Goal: Answer question/provide support

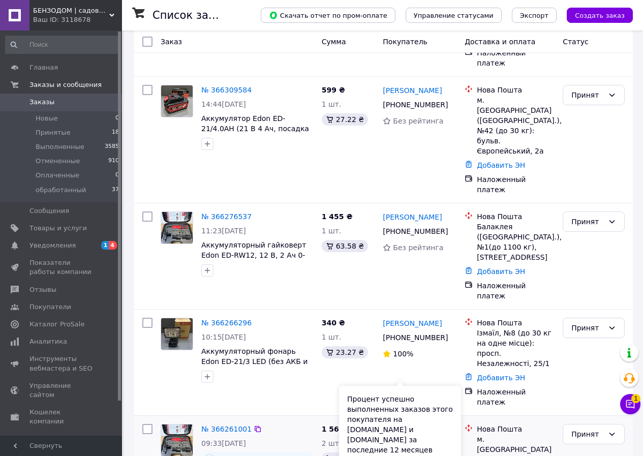
scroll to position [305, 0]
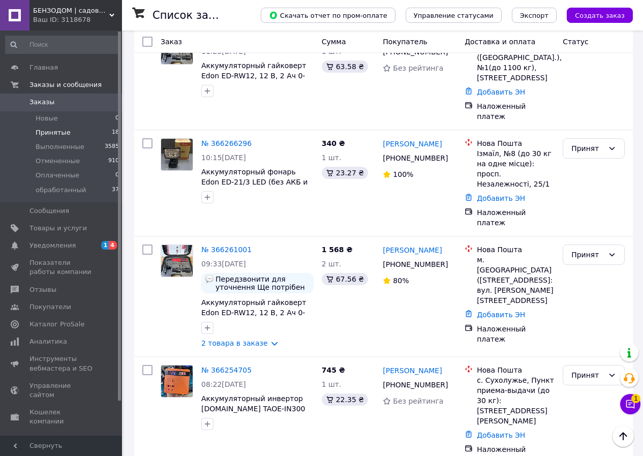
click at [56, 136] on span "Принятые" at bounding box center [53, 132] width 35 height 9
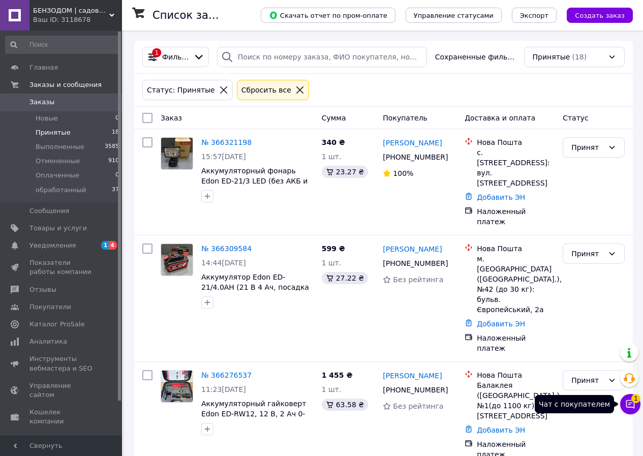
click at [635, 406] on button "Чат с покупателем 1" at bounding box center [630, 404] width 20 height 20
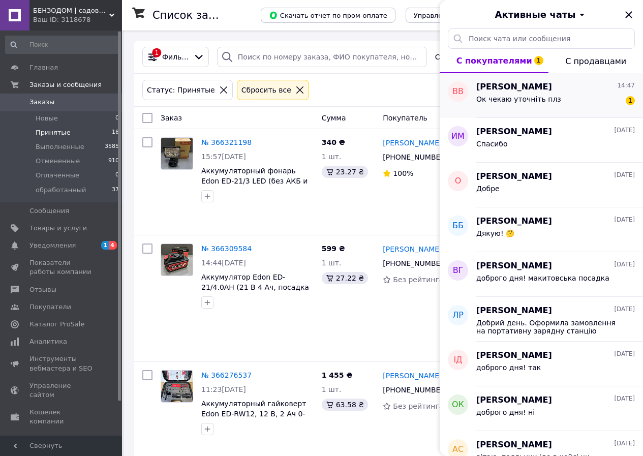
click at [537, 102] on span "Ок чекаю уточніть плз" at bounding box center [518, 99] width 85 height 8
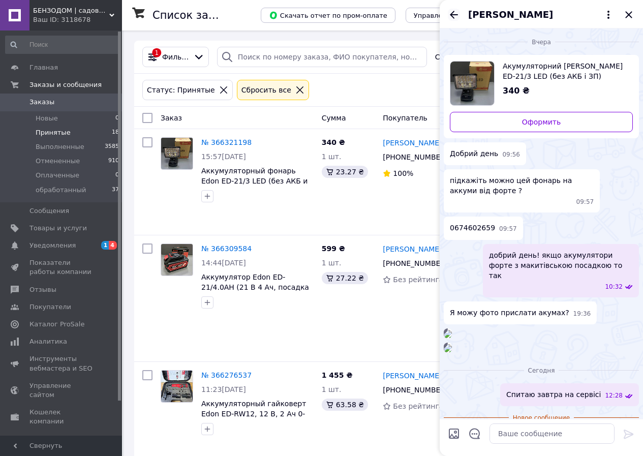
click at [453, 14] on icon "Назад" at bounding box center [454, 15] width 8 height 8
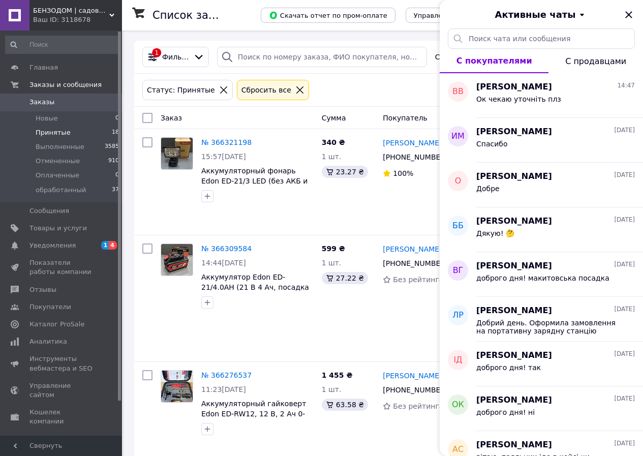
click at [100, 16] on div "Ваш ID: 3118678" at bounding box center [77, 19] width 89 height 9
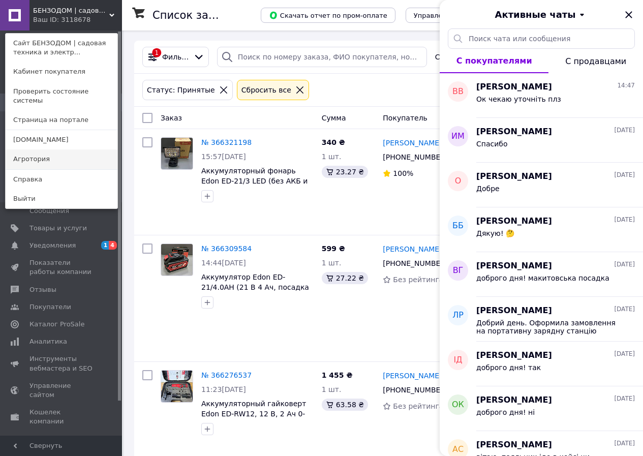
click at [52, 149] on link "Агротория" at bounding box center [62, 158] width 112 height 19
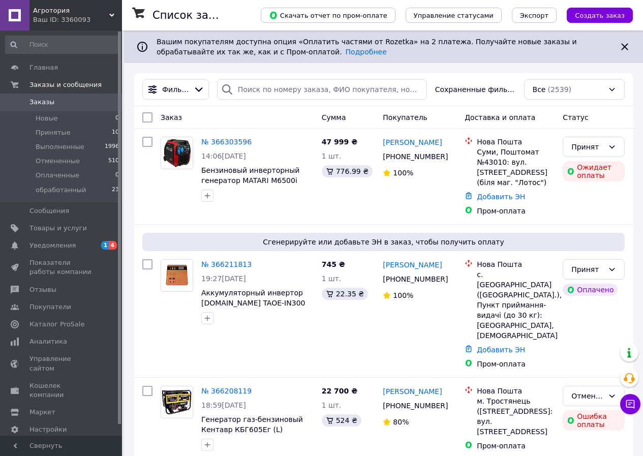
click at [71, 17] on div "Ваш ID: 3360093" at bounding box center [77, 19] width 89 height 9
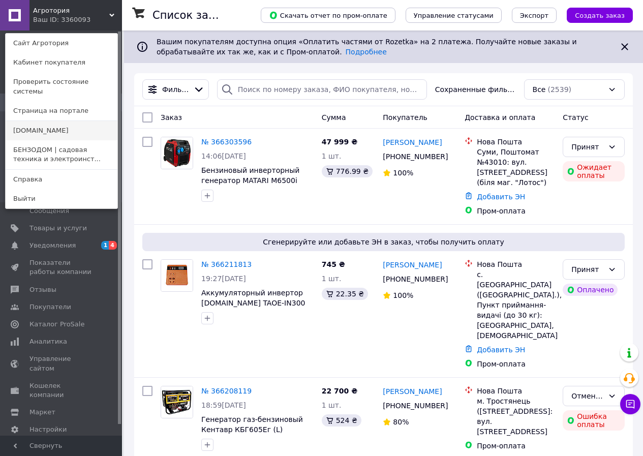
click at [52, 121] on link "[DOMAIN_NAME]" at bounding box center [62, 130] width 112 height 19
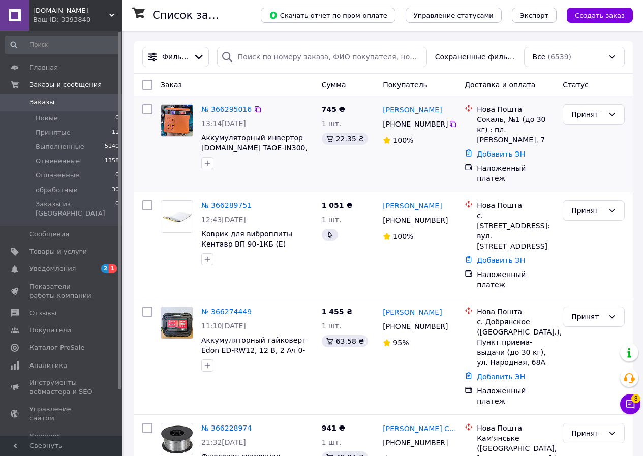
drag, startPoint x: 328, startPoint y: 203, endPoint x: 142, endPoint y: 150, distance: 193.3
click at [142, 150] on div at bounding box center [147, 143] width 18 height 87
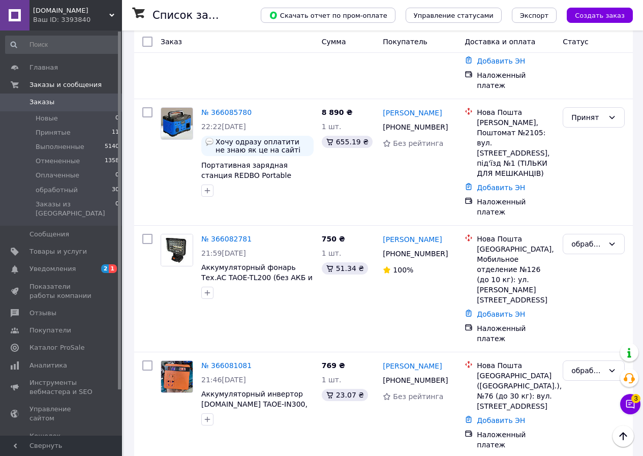
scroll to position [1219, 0]
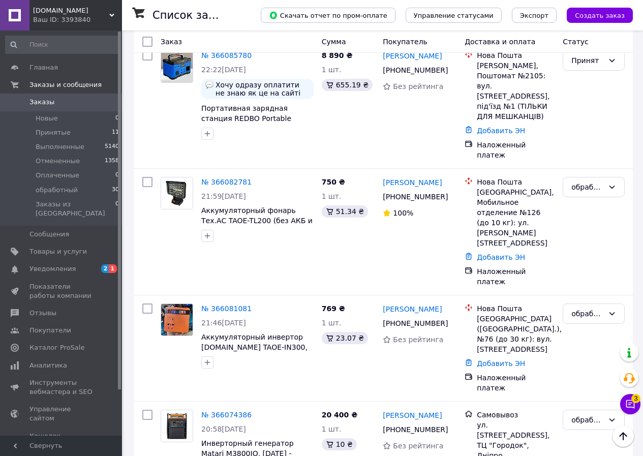
click at [631, 410] on button "Чат с покупателем 3" at bounding box center [630, 404] width 20 height 20
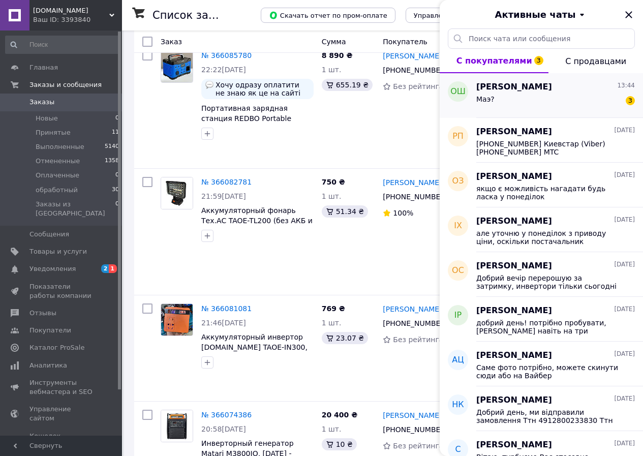
click at [522, 102] on div "Маэ? 3" at bounding box center [555, 101] width 158 height 16
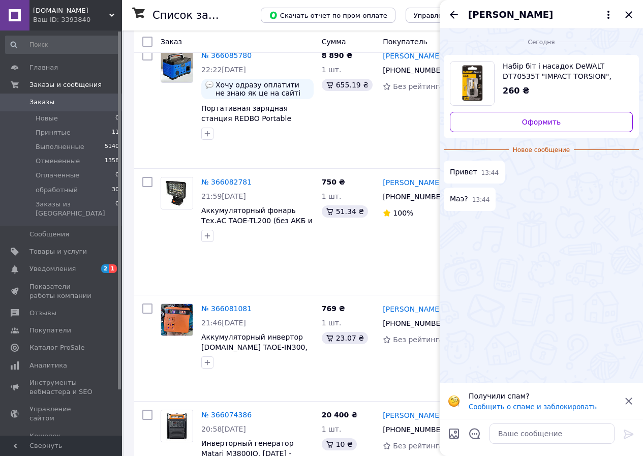
drag, startPoint x: 522, startPoint y: 68, endPoint x: 536, endPoint y: 266, distance: 198.7
click at [536, 266] on div "Сегодня Набір біт і насадок DeWALT DT70535T "IMPACT TORSION", ударні, Pz2, L = …" at bounding box center [540, 205] width 203 height 354
click at [522, 434] on textarea at bounding box center [551, 433] width 125 height 20
type textarea "доброго дня!"
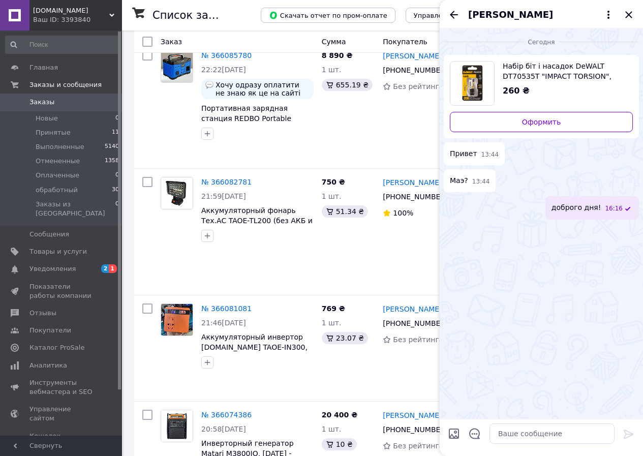
click at [571, 75] on span "Набір біт і насадок DeWALT DT70535T "IMPACT TORSION", ударні, Pz2, L = 57 мм, 2…" at bounding box center [563, 71] width 122 height 20
click at [520, 423] on textarea at bounding box center [551, 433] width 125 height 20
type textarea "так"
click at [451, 18] on icon "Назад" at bounding box center [454, 15] width 12 height 12
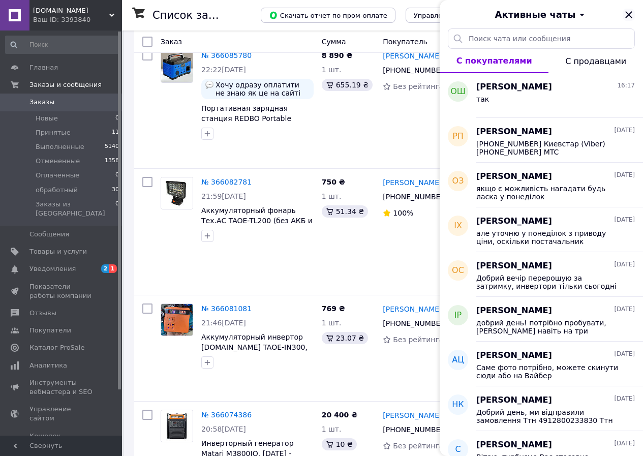
click at [627, 15] on icon "Закрыть" at bounding box center [628, 15] width 12 height 12
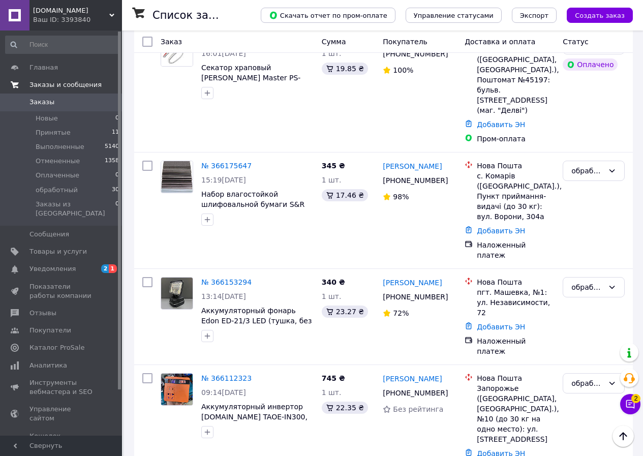
scroll to position [762, 0]
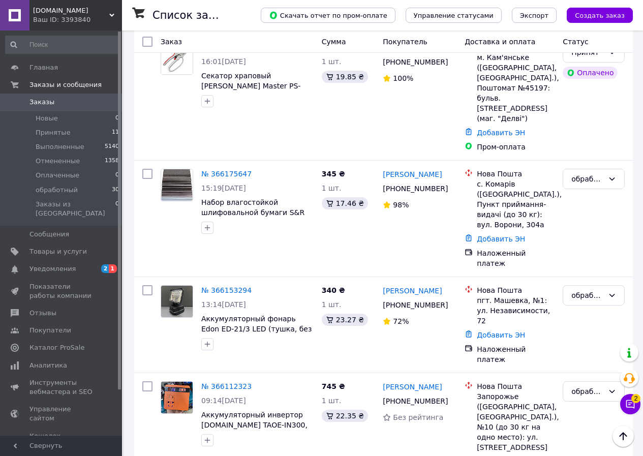
click at [69, 106] on span "Заказы" at bounding box center [61, 102] width 65 height 9
click at [63, 131] on span "Принятые" at bounding box center [53, 132] width 35 height 9
